Goal: Check status: Check status

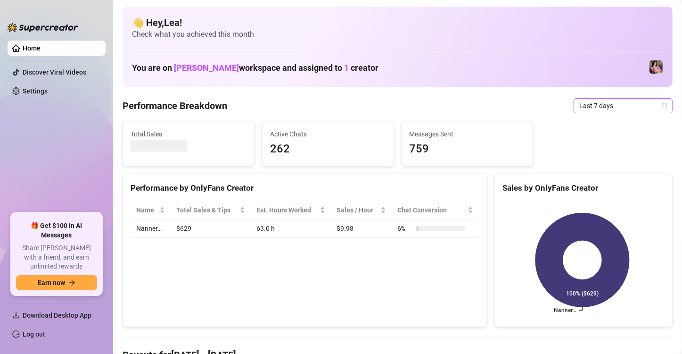
click at [662, 105] on icon "calendar" at bounding box center [665, 106] width 6 height 6
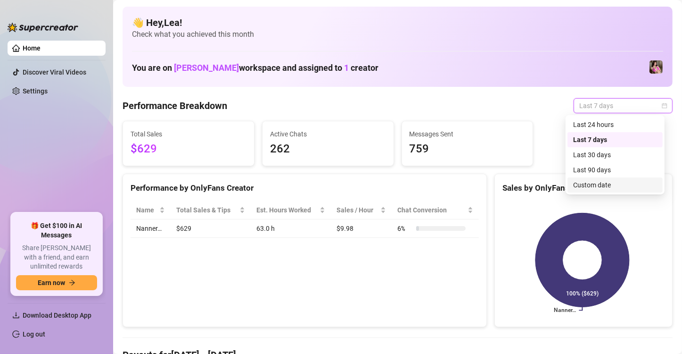
click at [612, 180] on div "Custom date" at bounding box center [615, 185] width 84 height 10
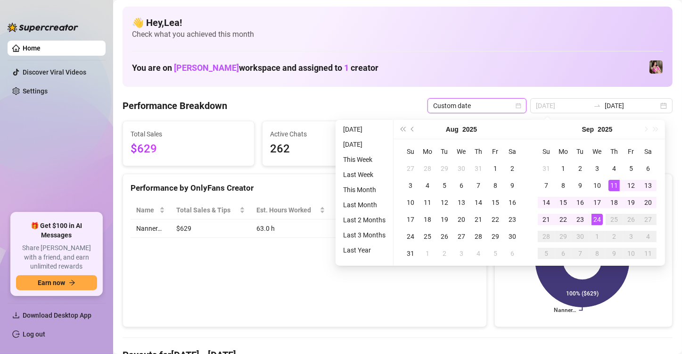
type input "[DATE]"
click at [594, 219] on div "24" at bounding box center [597, 219] width 11 height 11
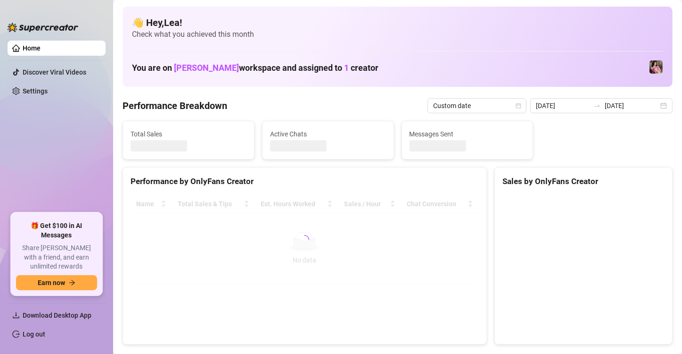
type input "[DATE]"
